Goal: Check status

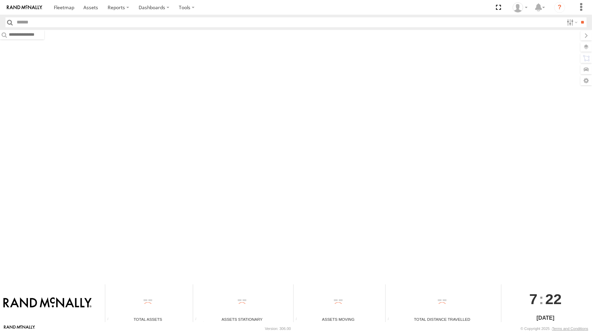
type input "**"
